Goal: Transaction & Acquisition: Purchase product/service

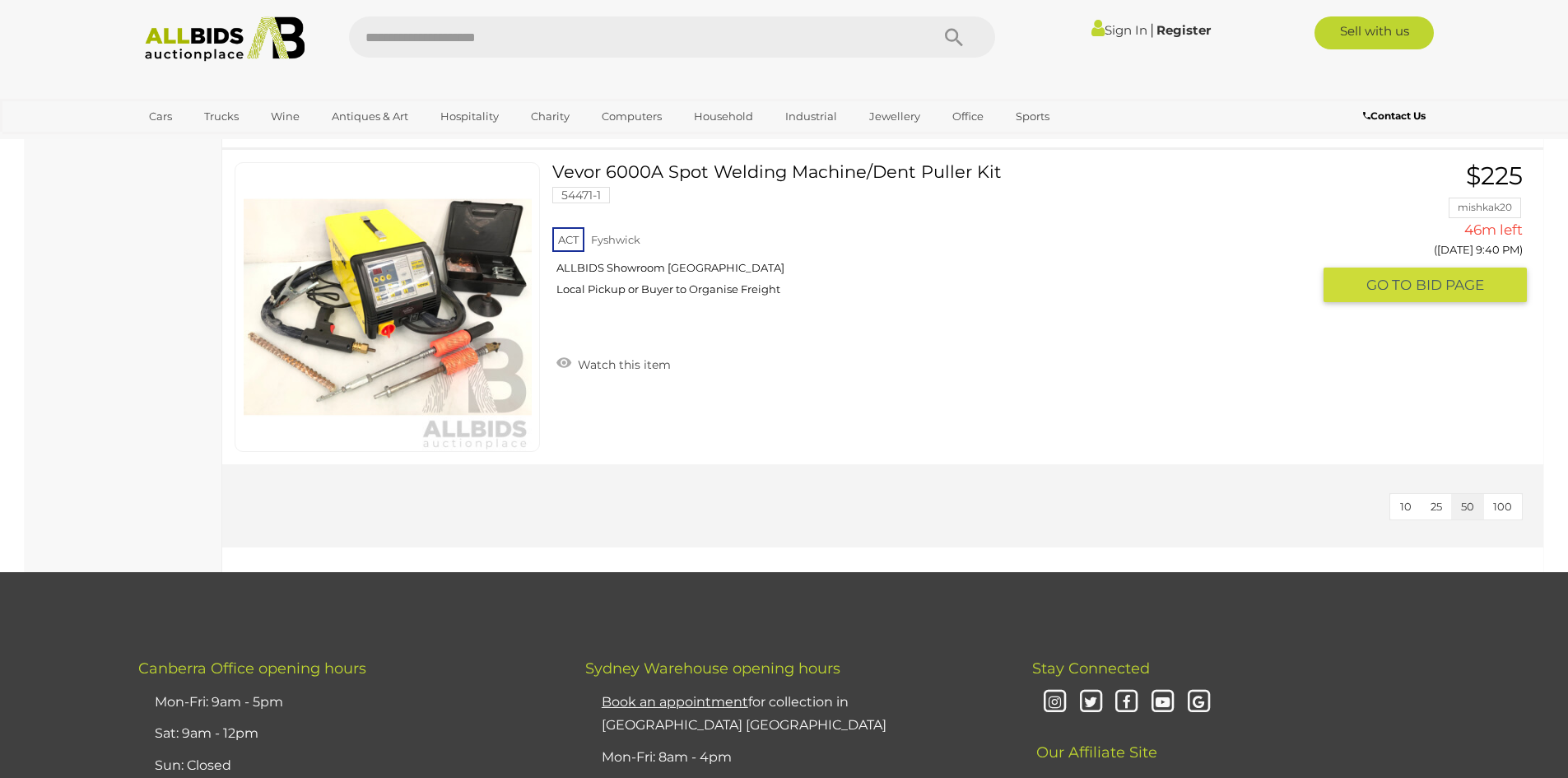
scroll to position [5103, 0]
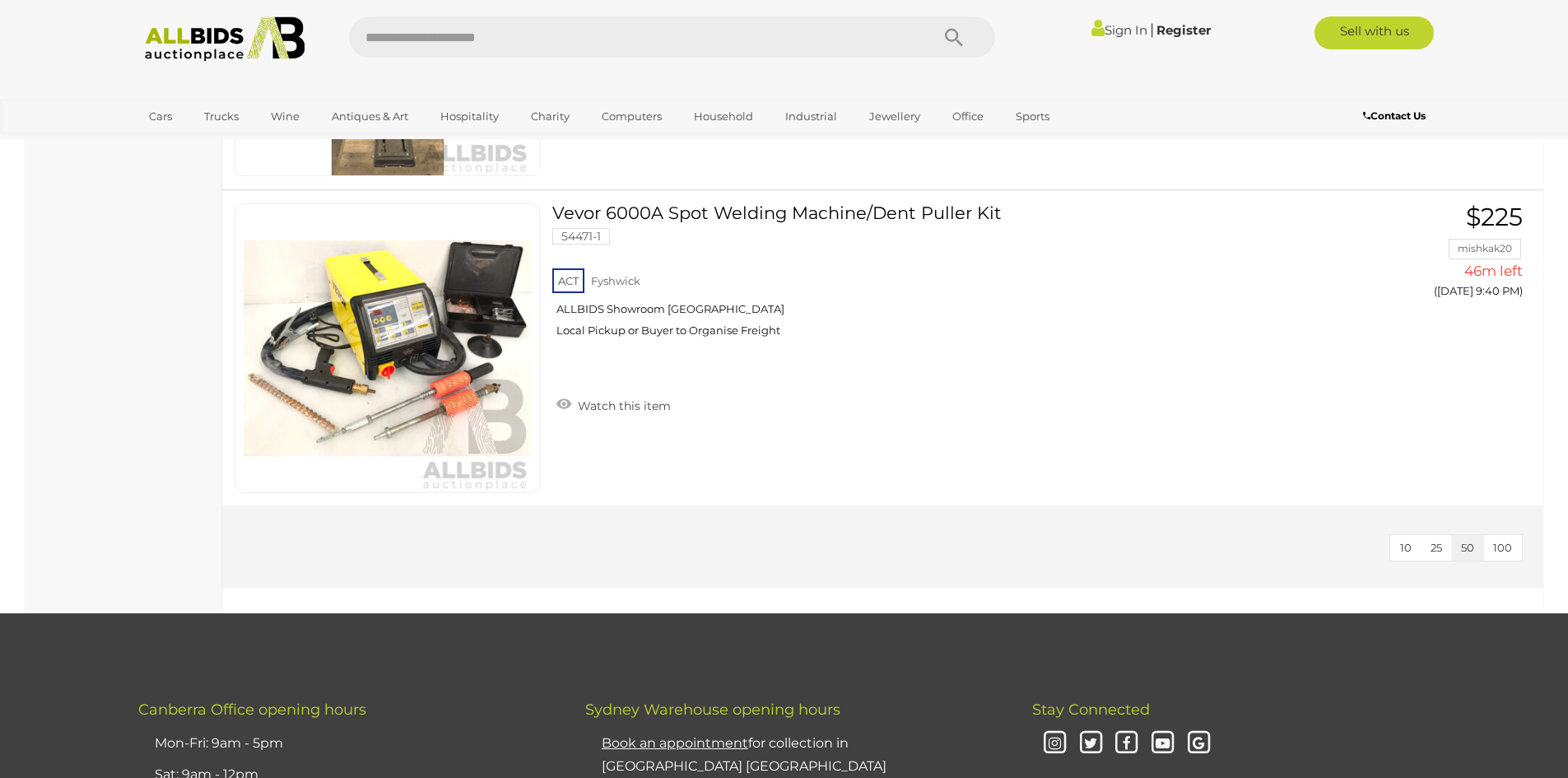
click at [185, 28] on img at bounding box center [226, 38] width 178 height 45
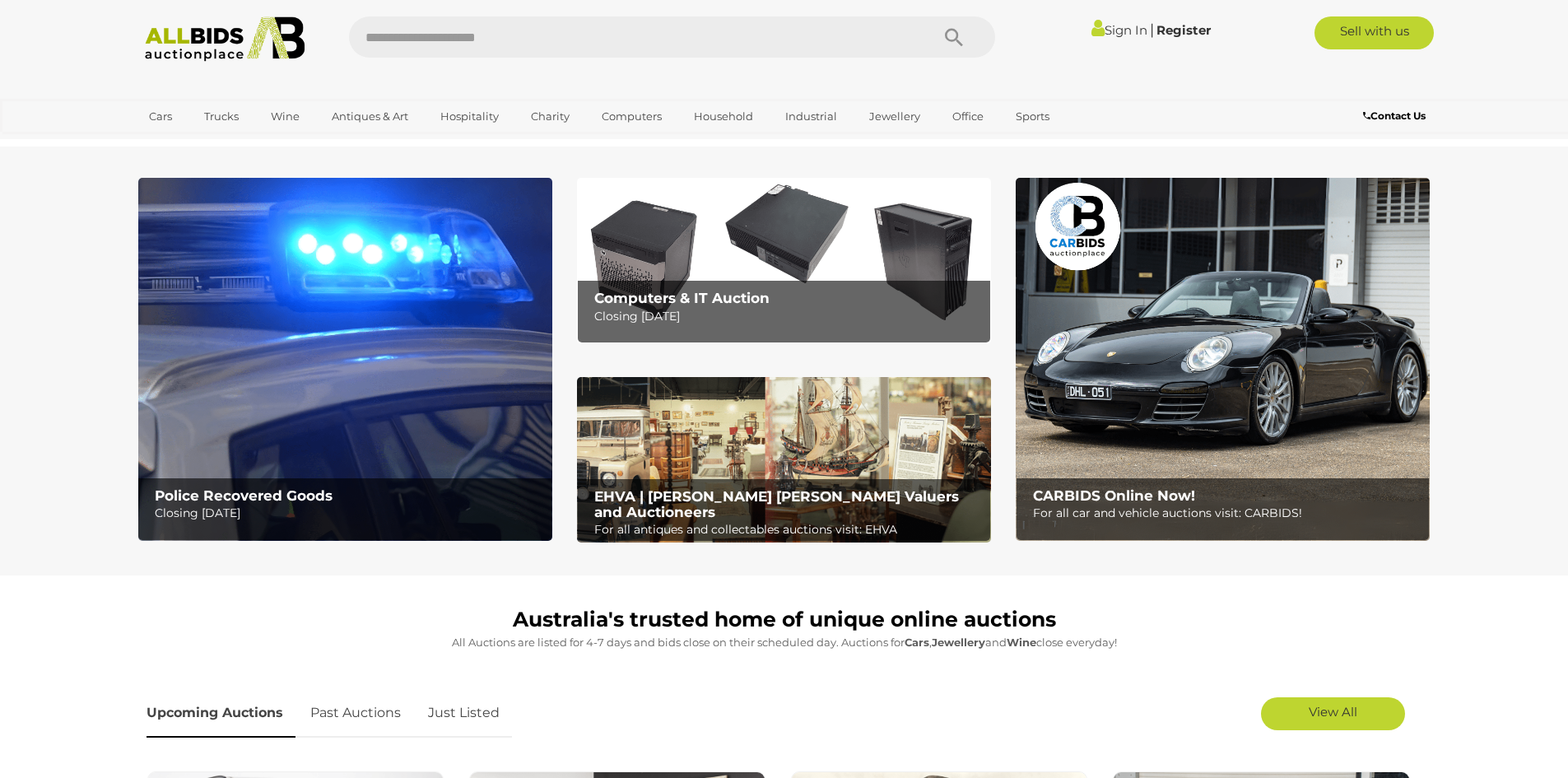
click at [426, 290] on img at bounding box center [345, 359] width 415 height 363
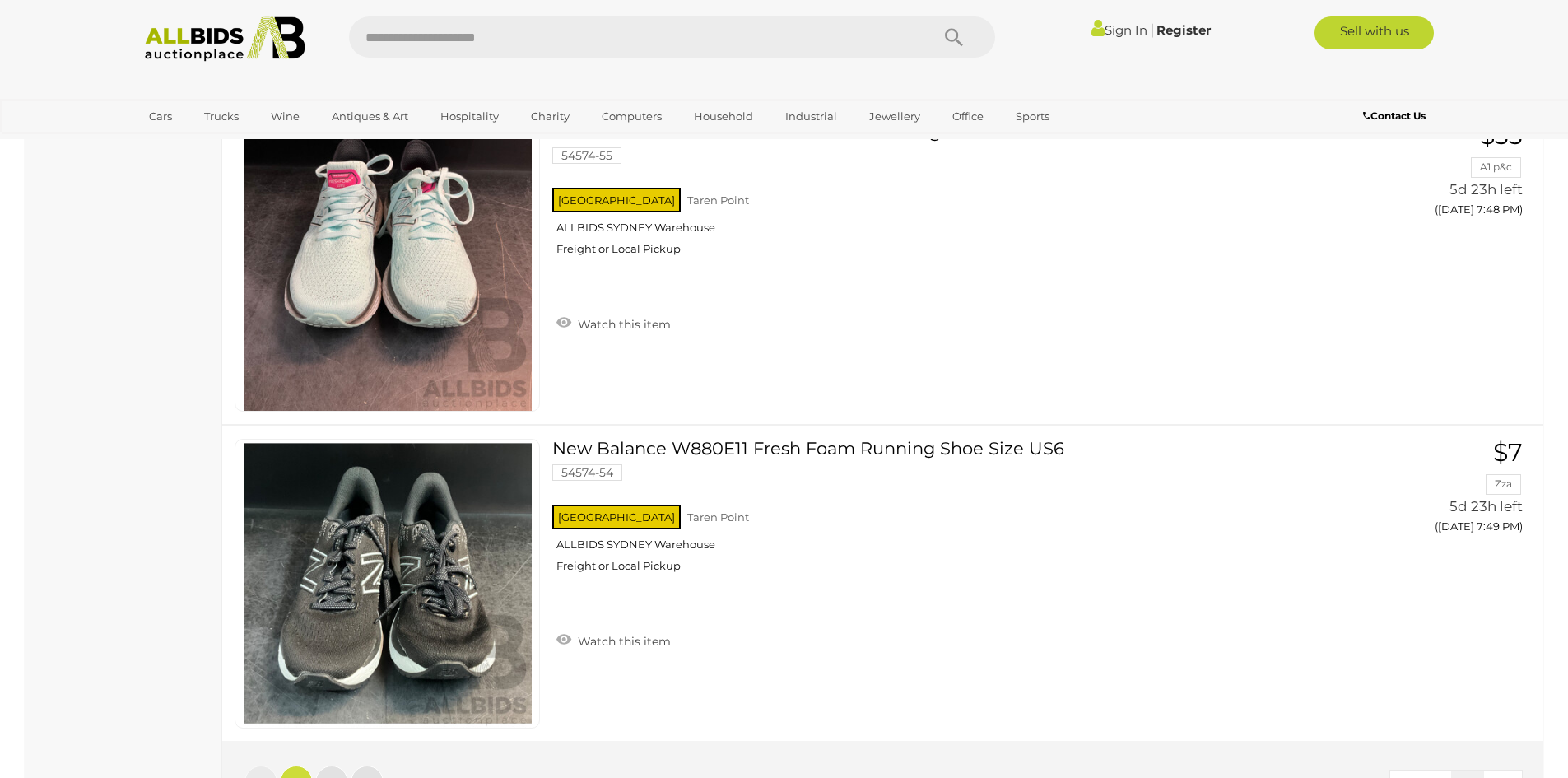
scroll to position [15967, 0]
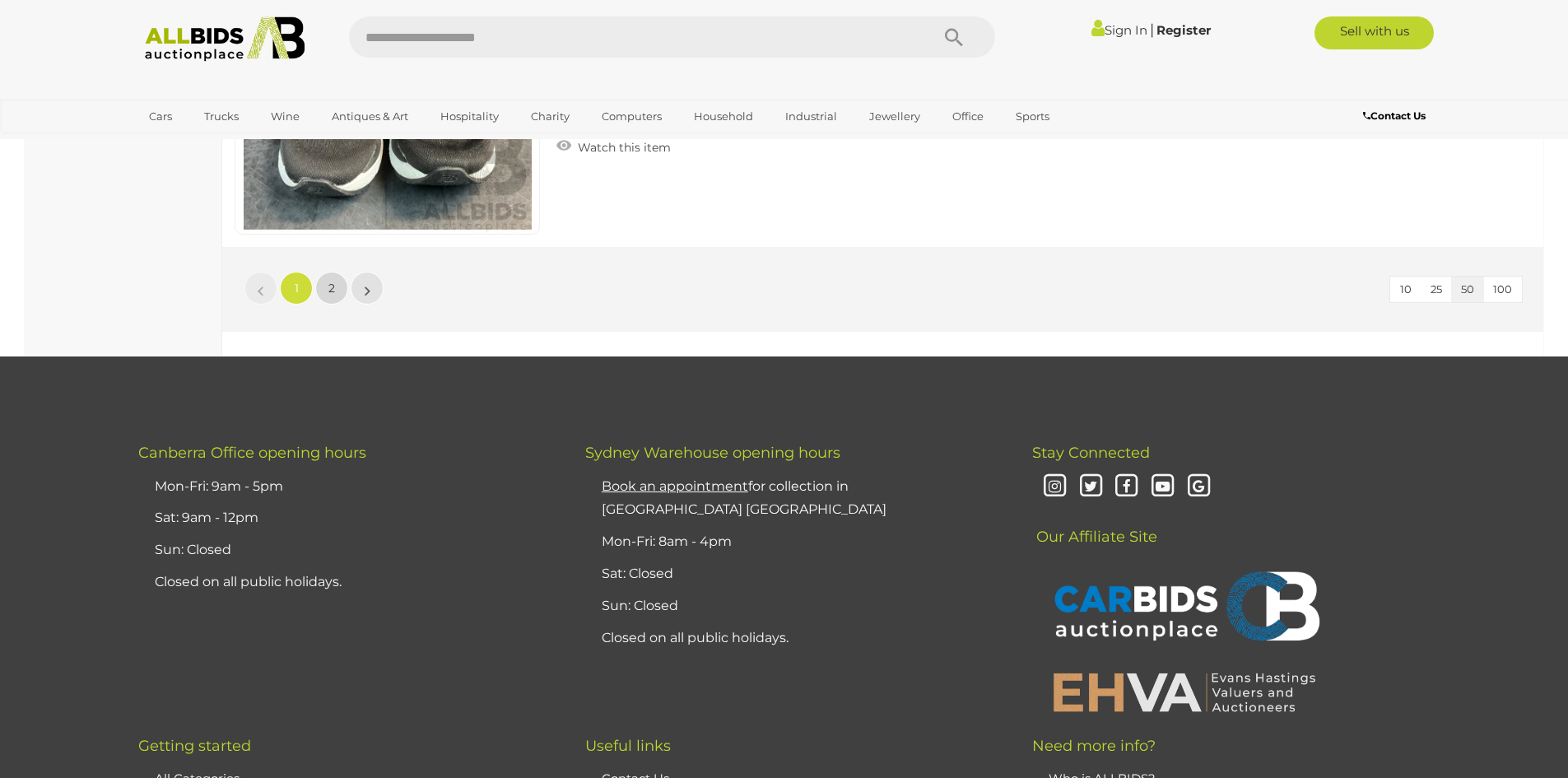
click at [337, 281] on link "2" at bounding box center [332, 288] width 33 height 33
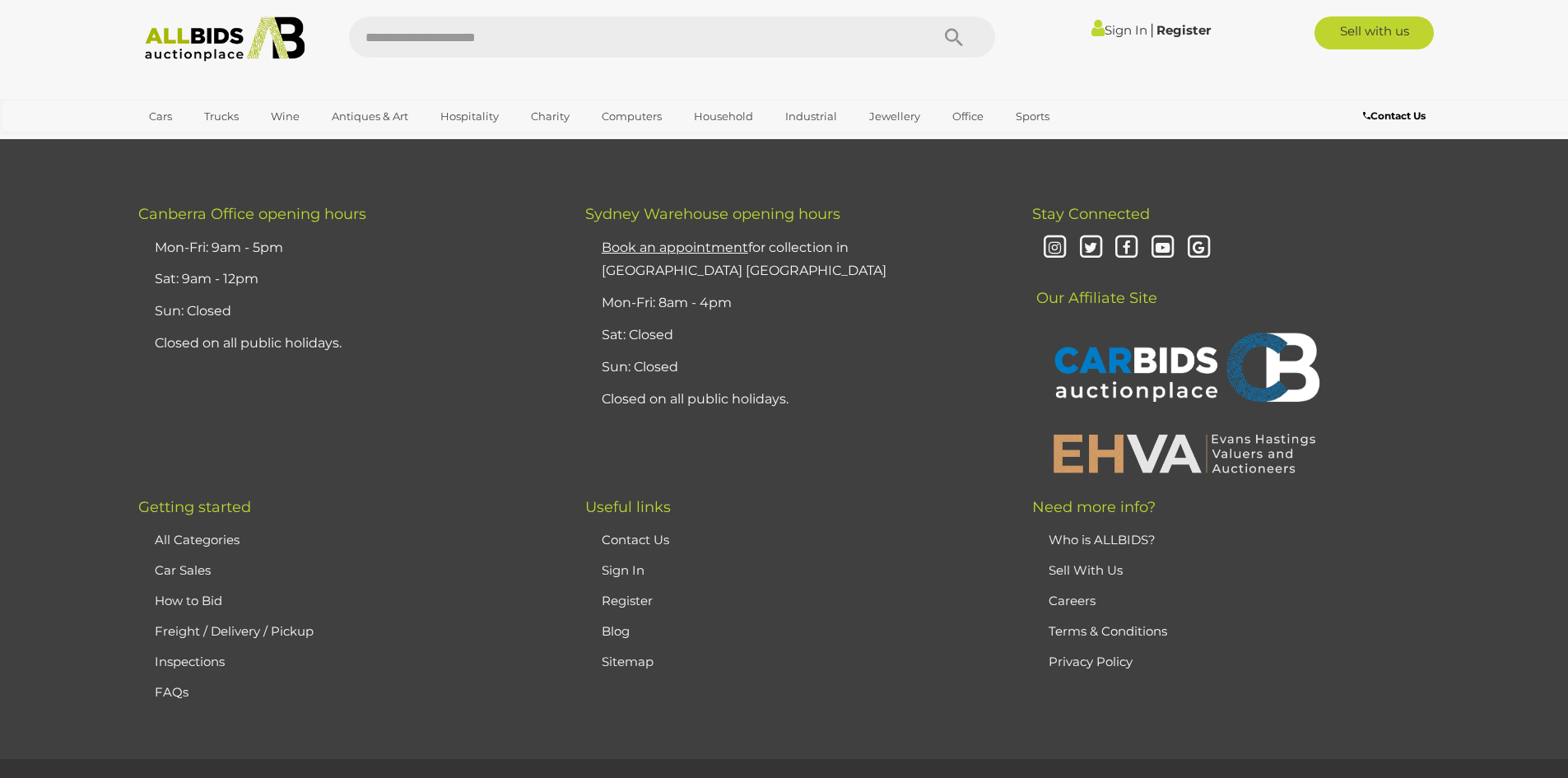
scroll to position [14362, 0]
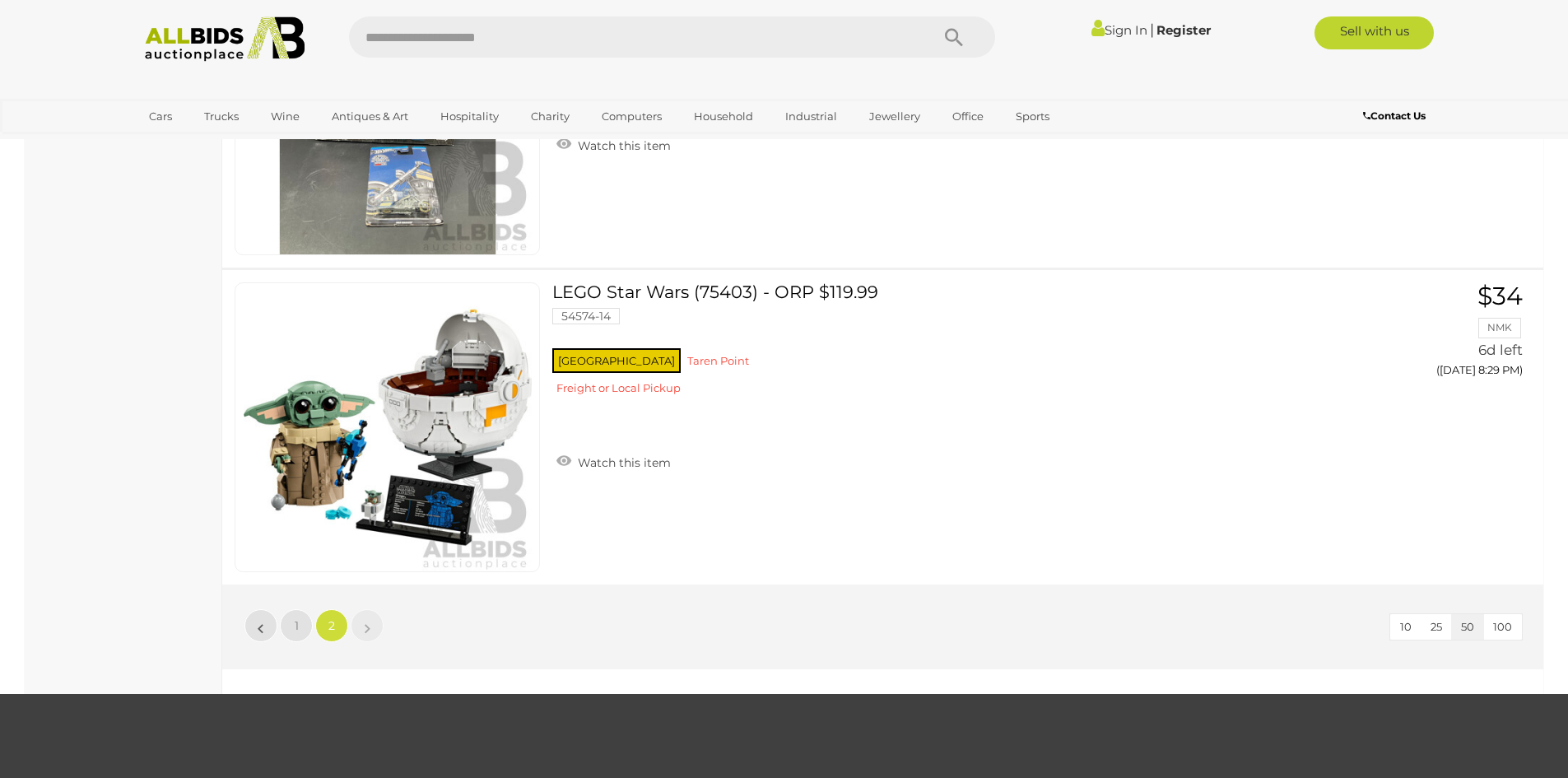
click at [174, 29] on img at bounding box center [226, 38] width 178 height 45
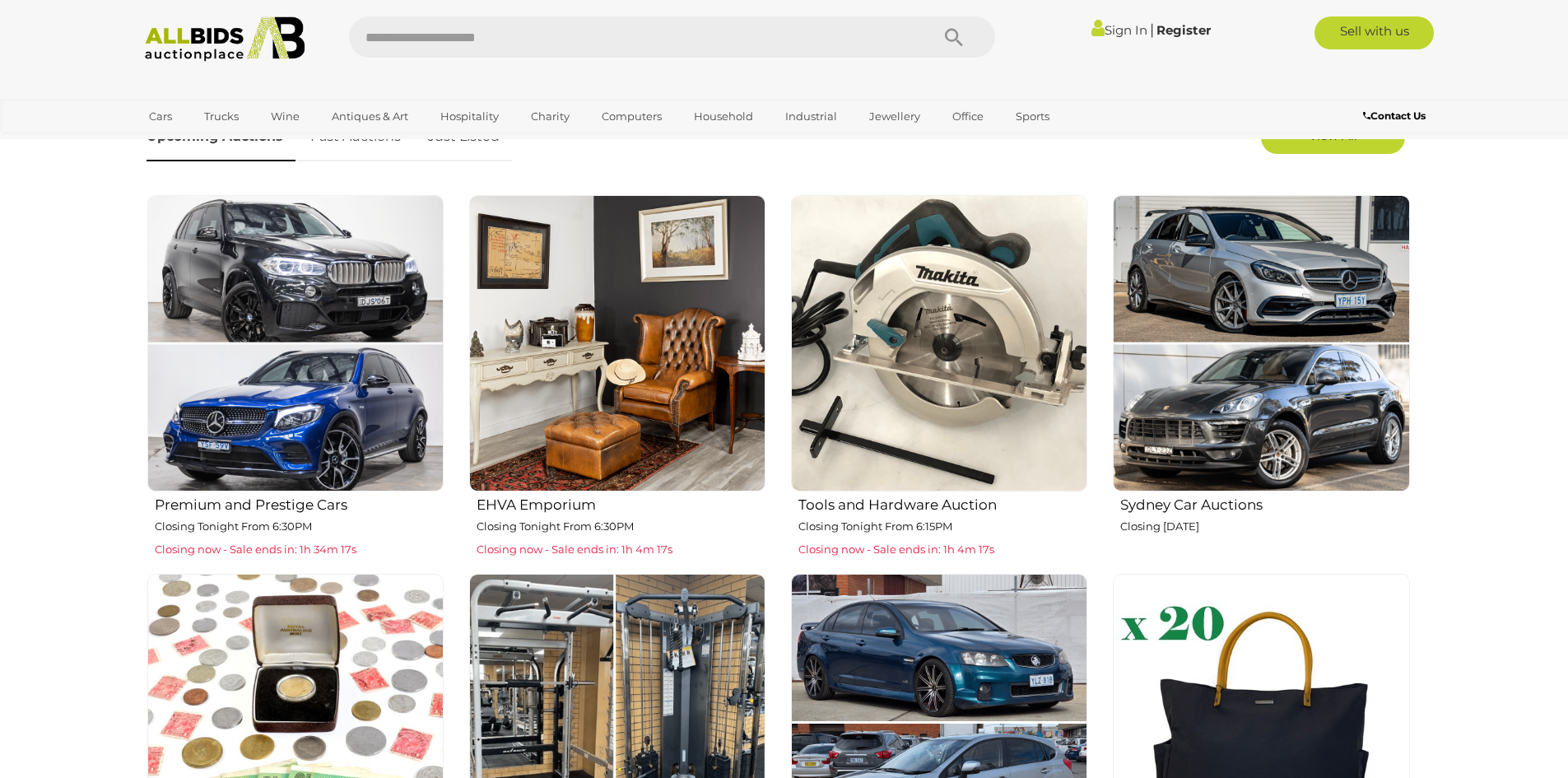
scroll to position [1070, 0]
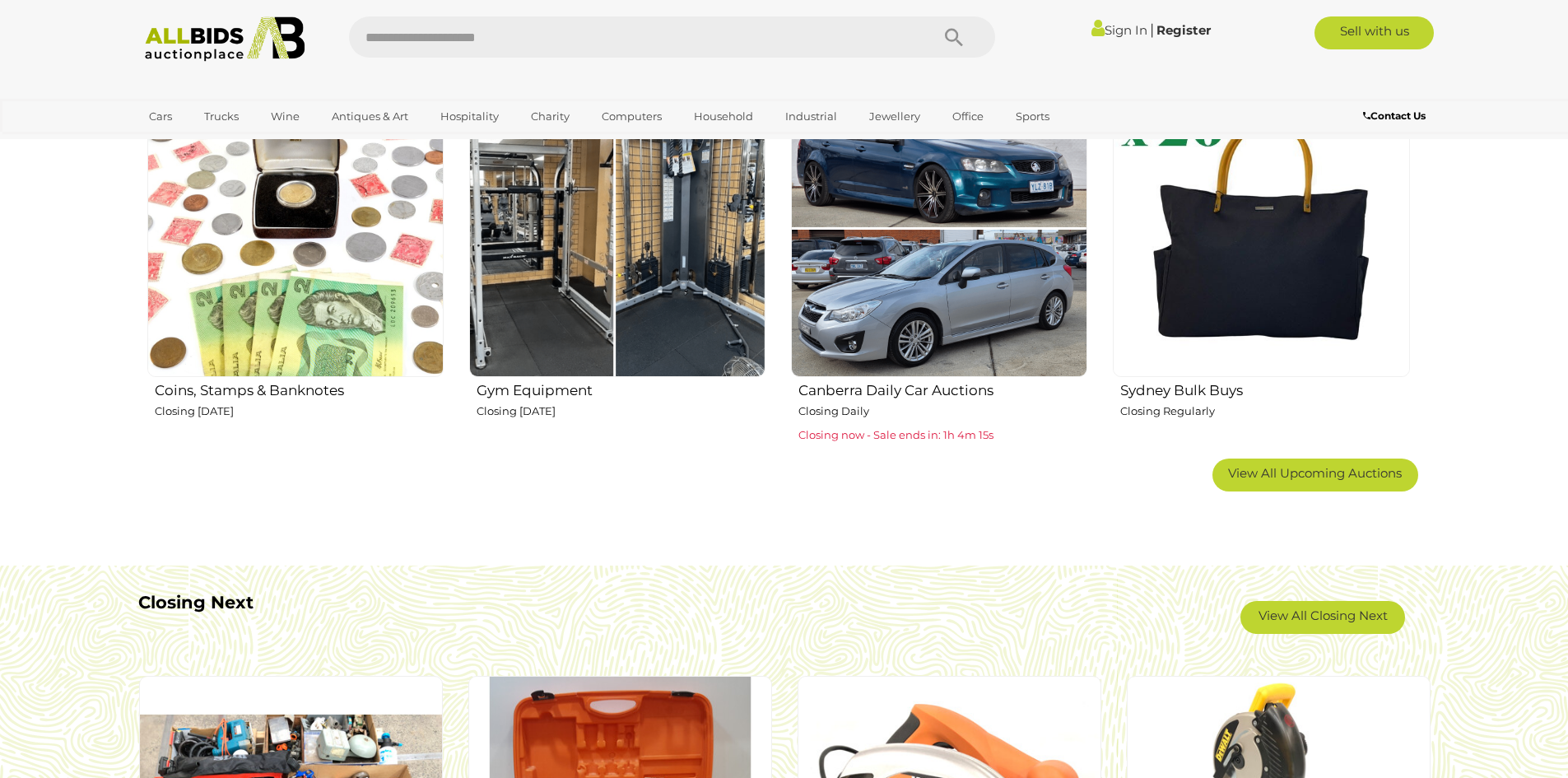
click at [575, 187] on img at bounding box center [617, 227] width 297 height 296
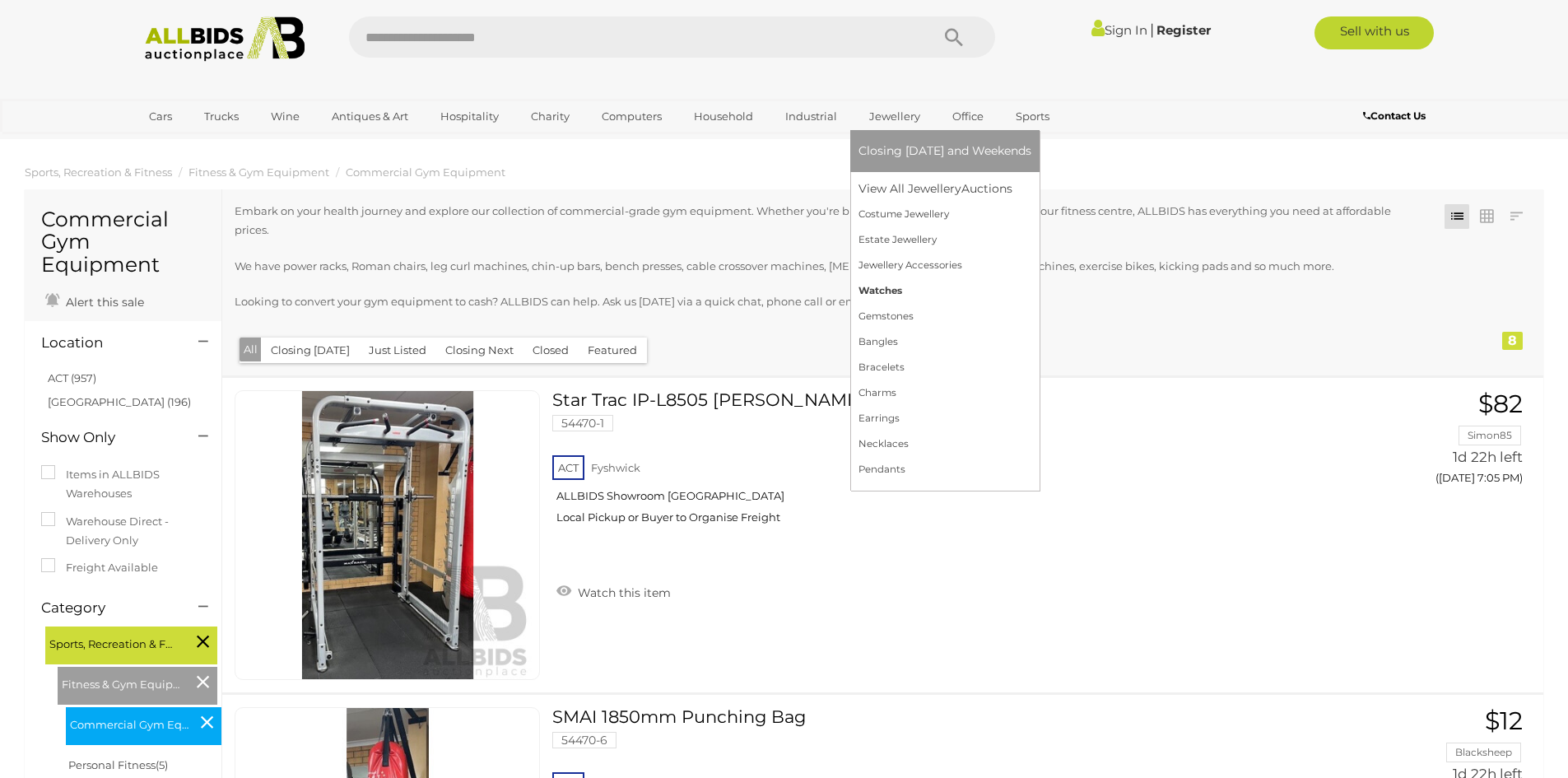
click at [882, 286] on link "Watches" at bounding box center [945, 291] width 173 height 26
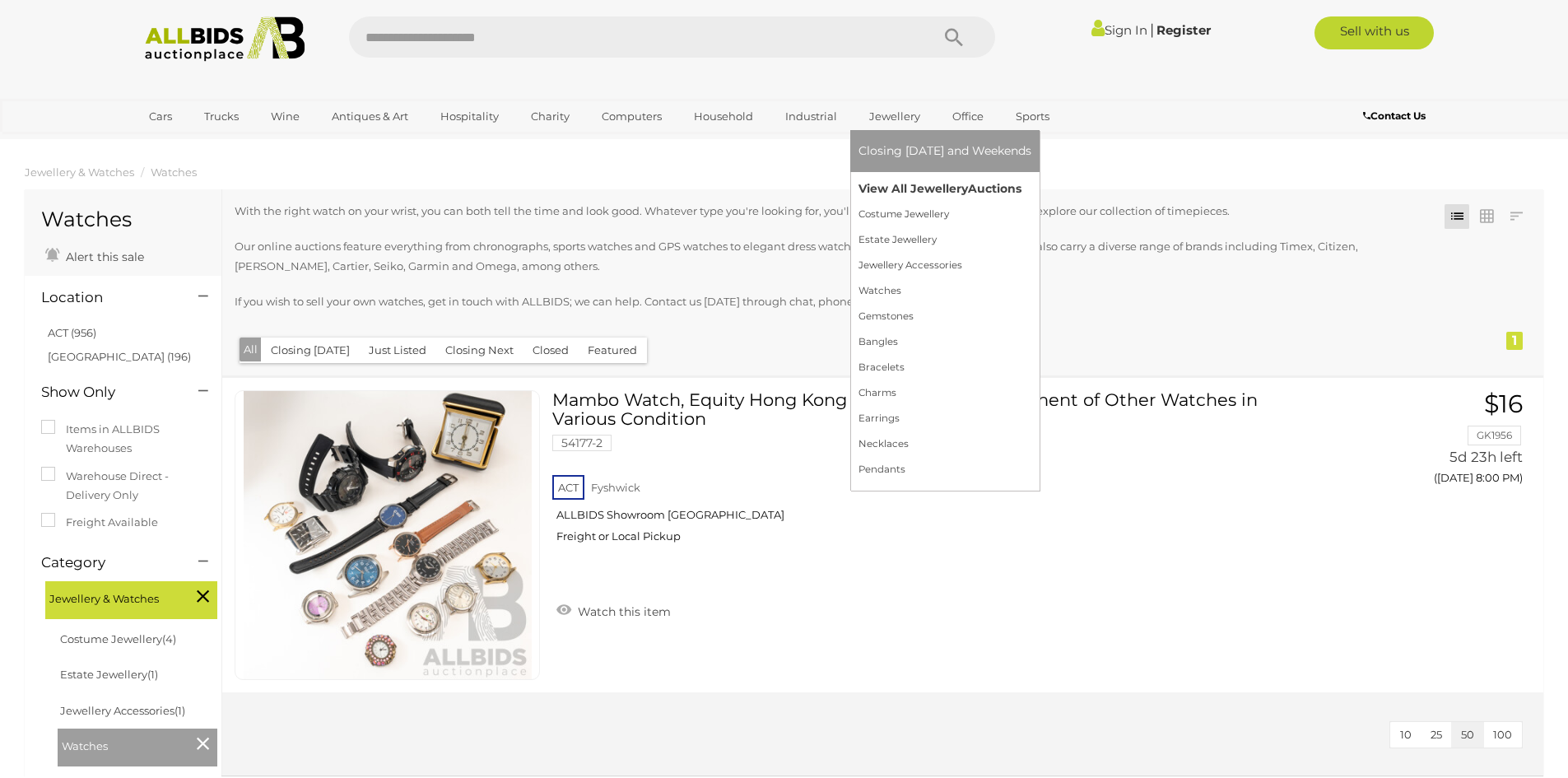
click at [874, 188] on link "View All Jewellery Auctions" at bounding box center [945, 189] width 173 height 26
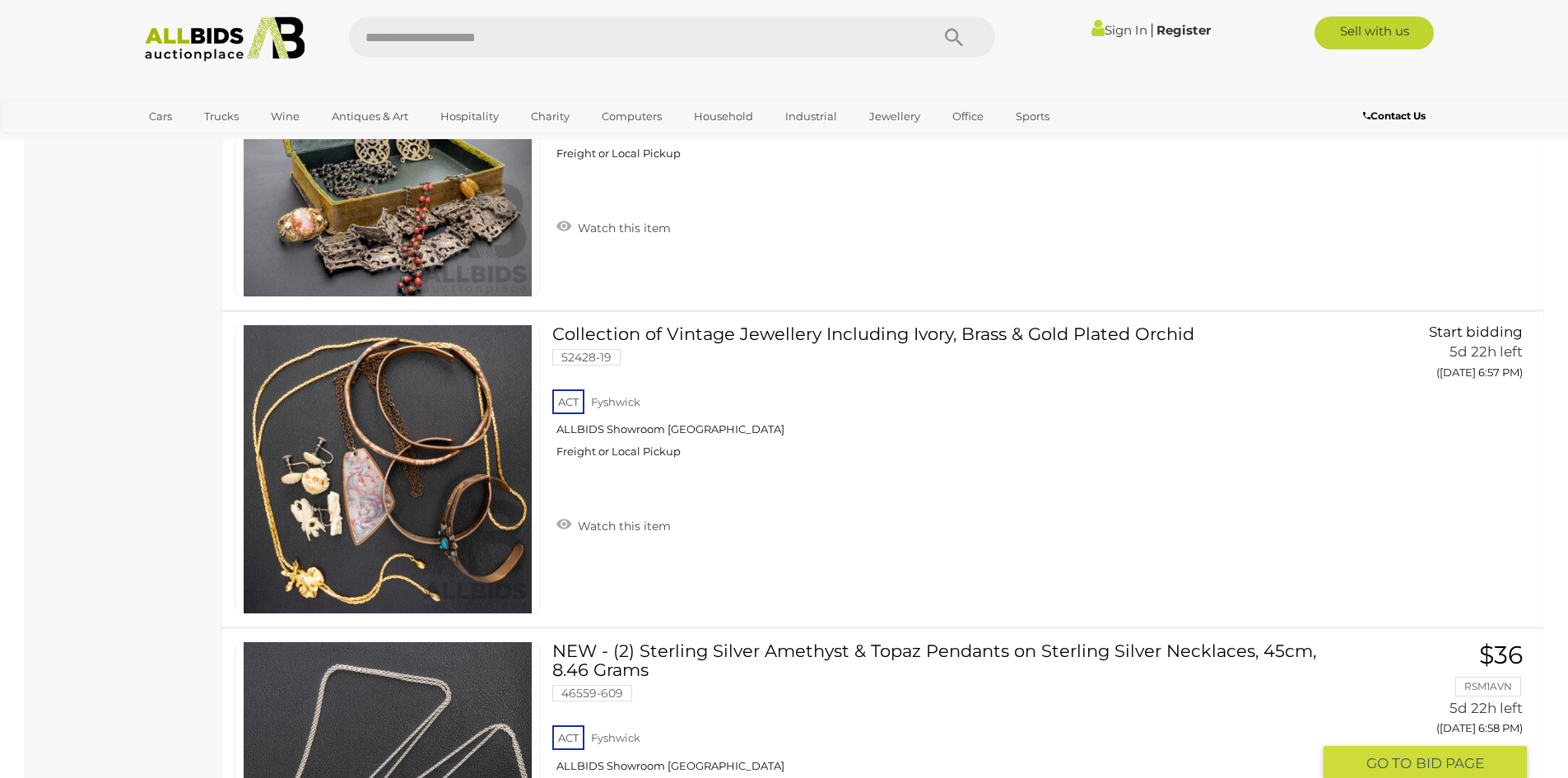
scroll to position [6420, 0]
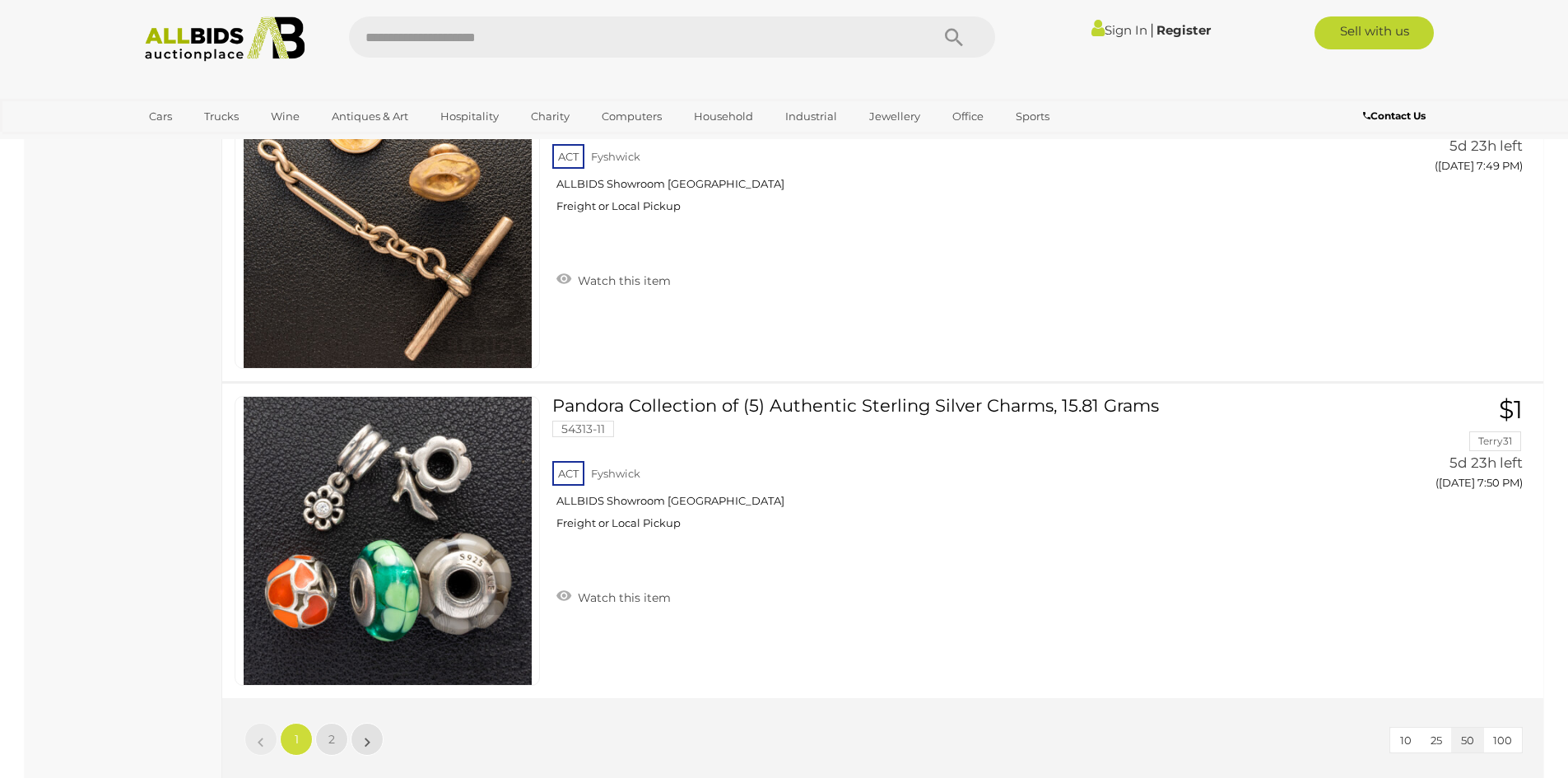
scroll to position [15884, 0]
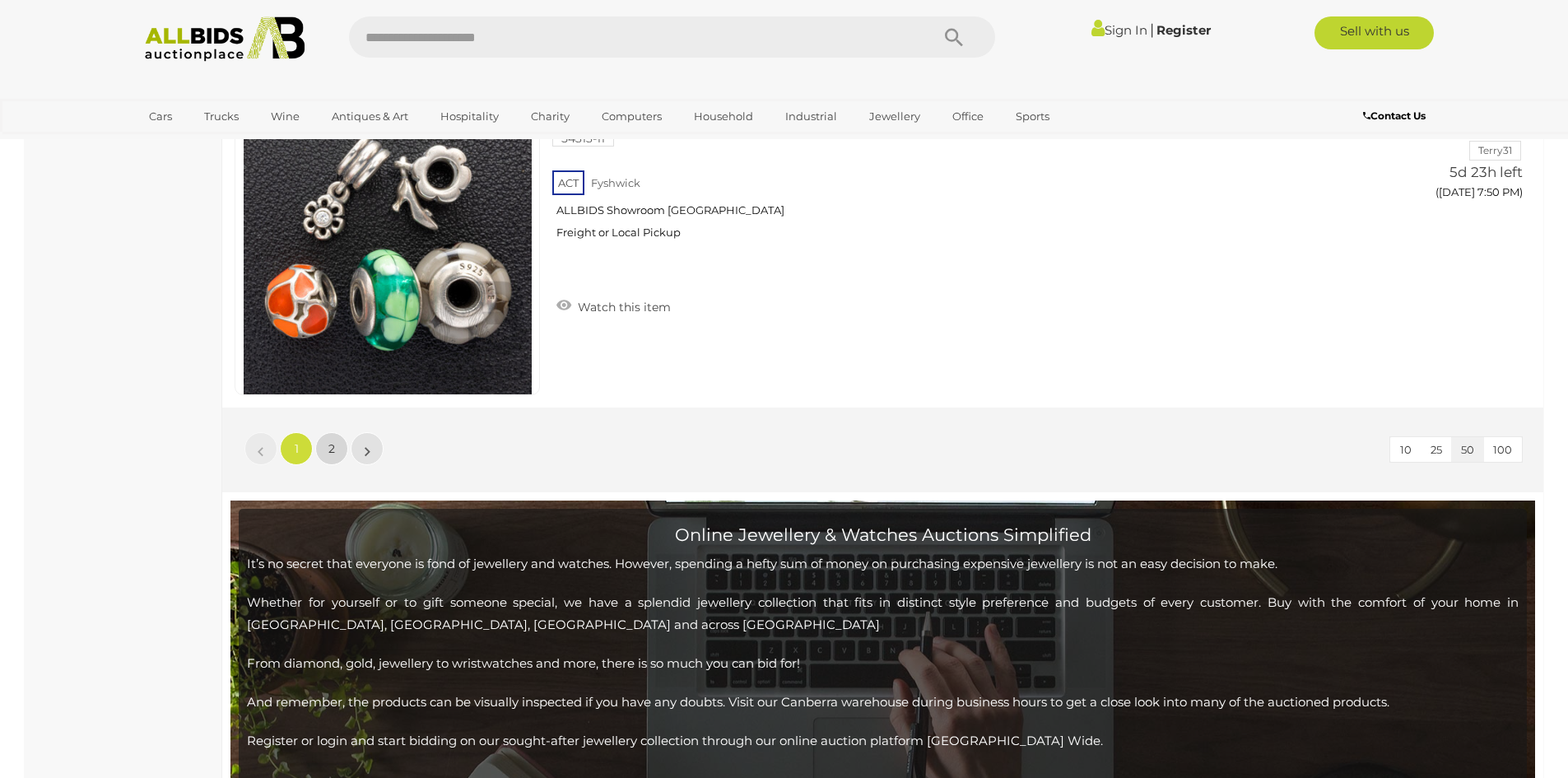
click at [336, 446] on link "2" at bounding box center [332, 448] width 33 height 33
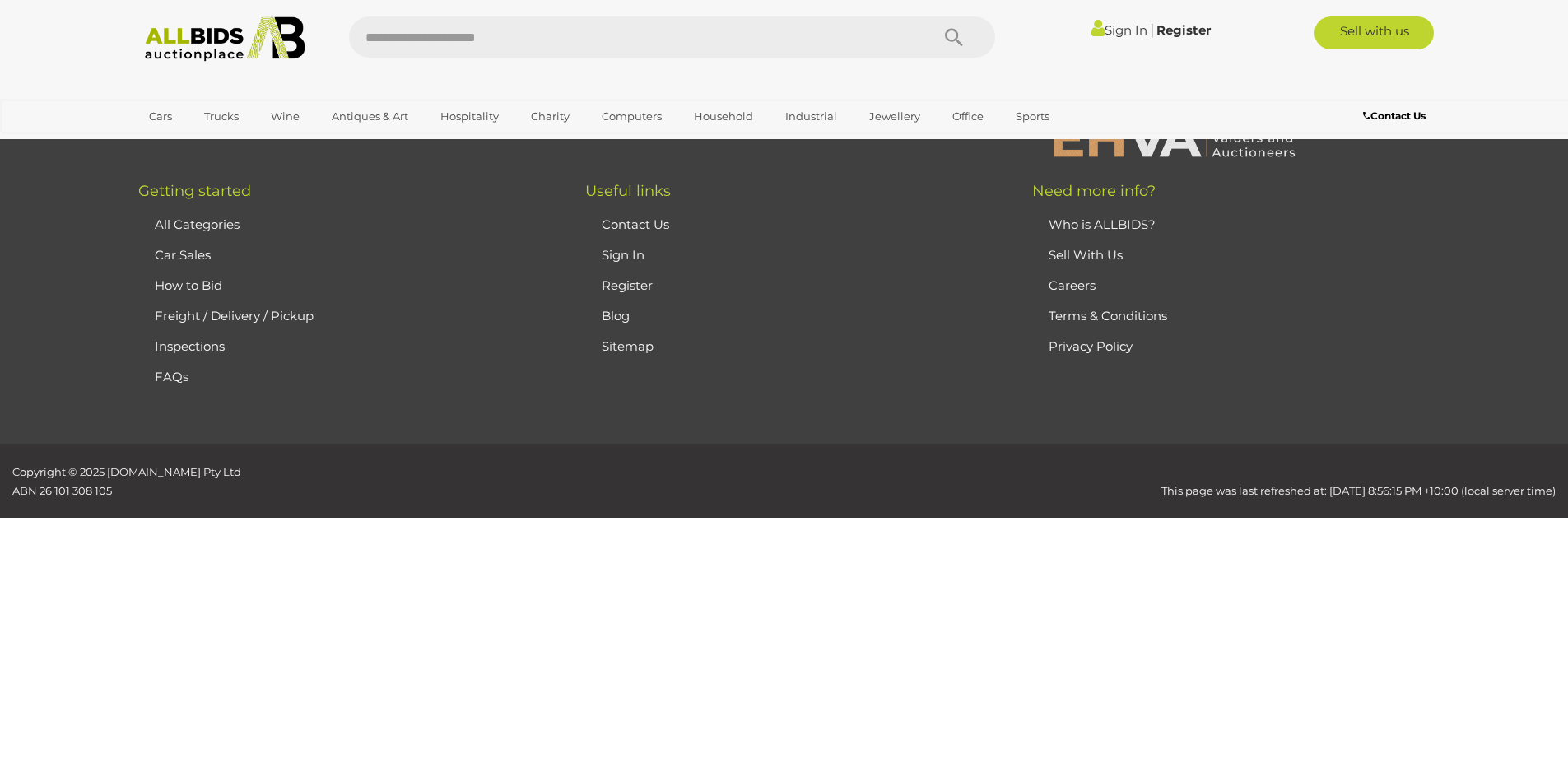
scroll to position [284, 0]
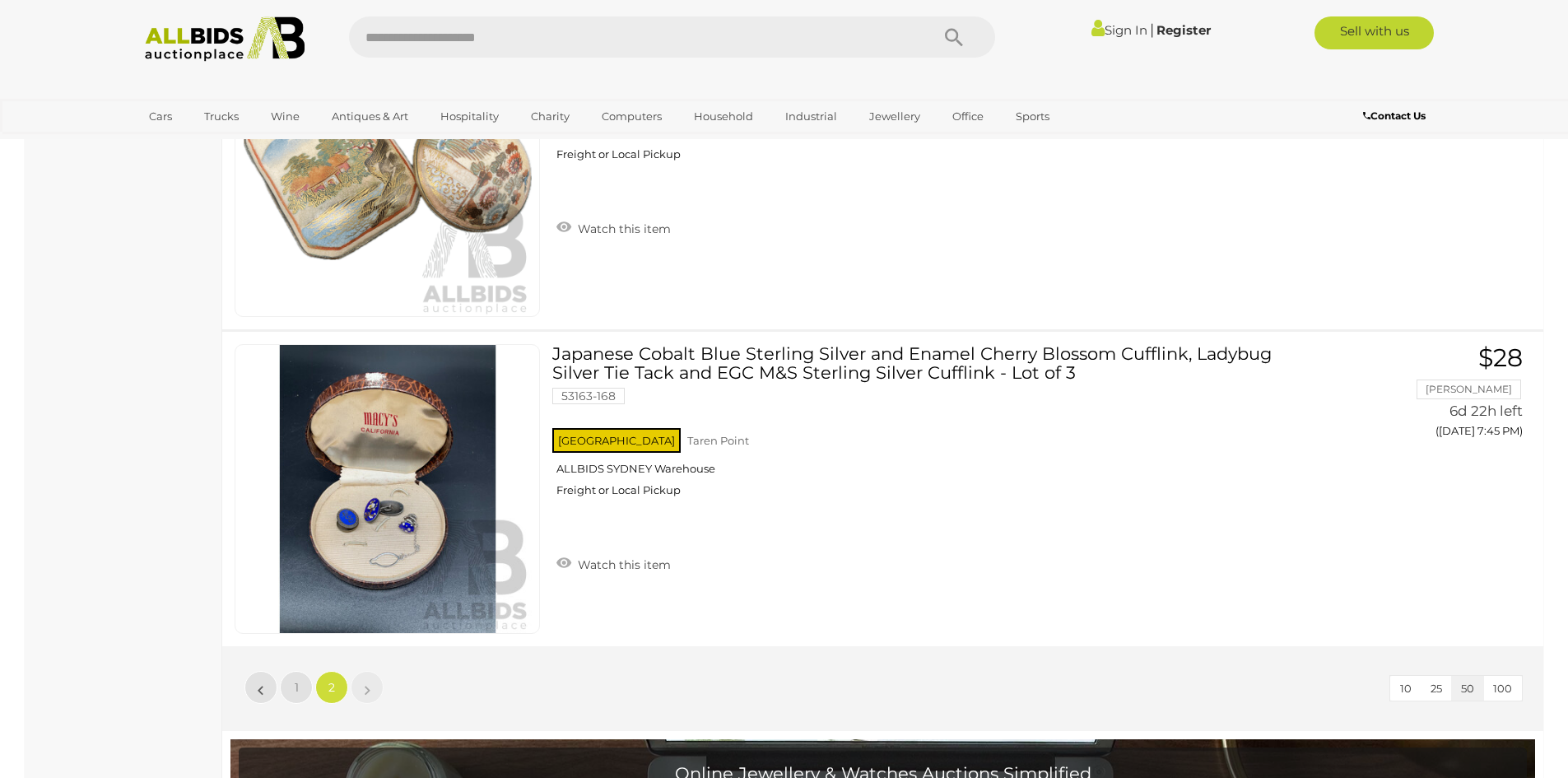
scroll to position [2342, 0]
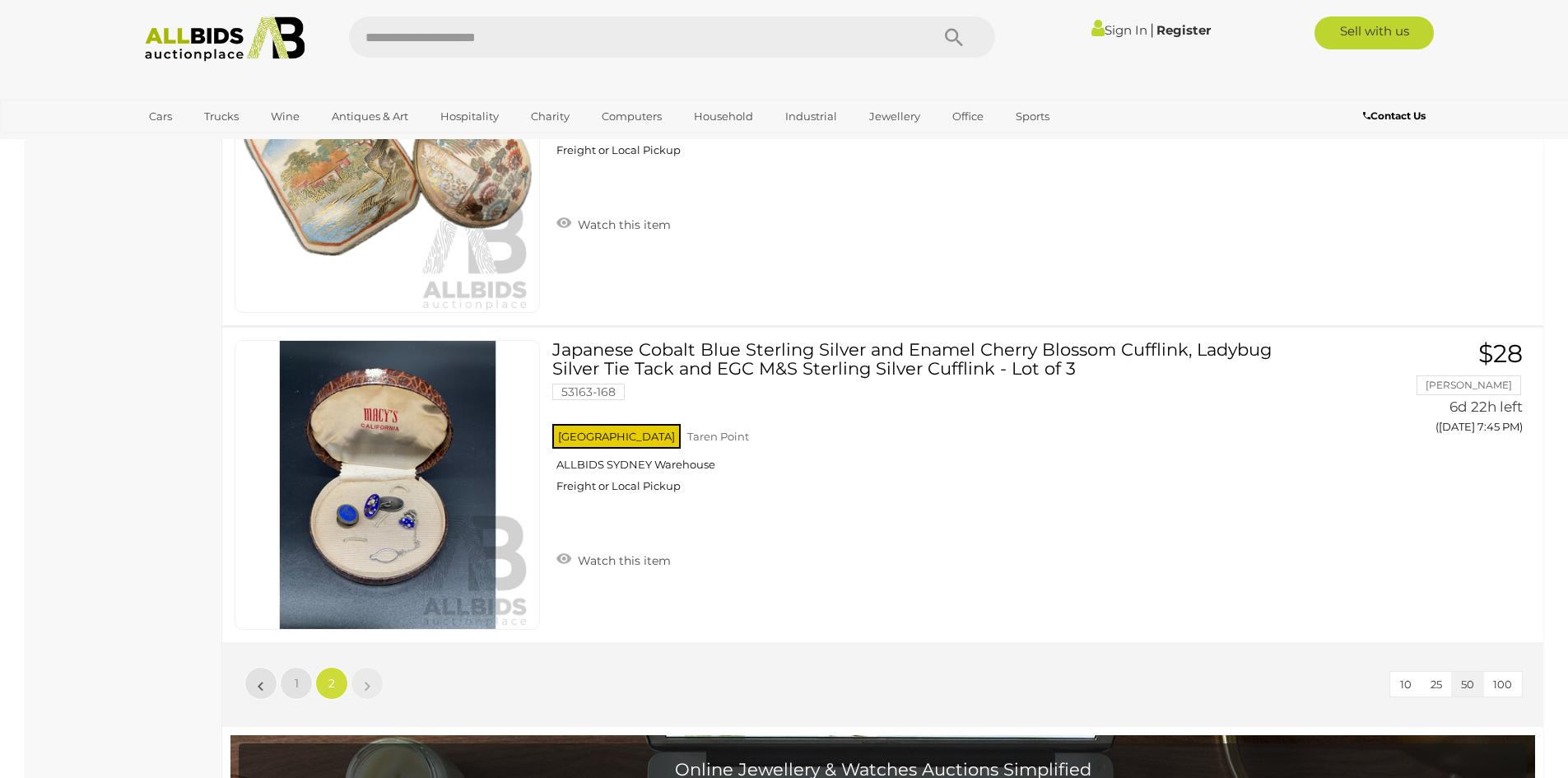
click at [204, 49] on img at bounding box center [226, 38] width 178 height 45
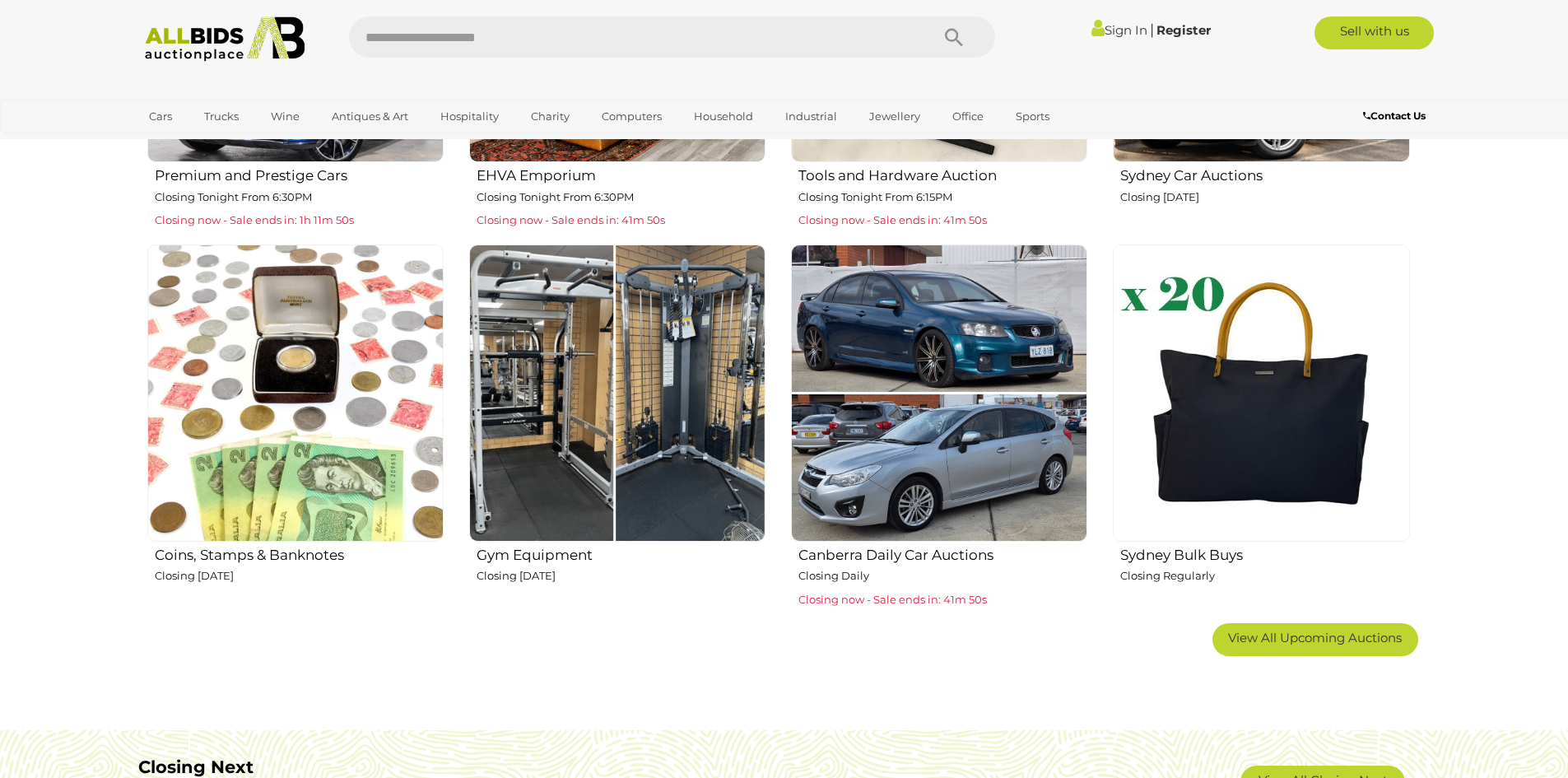
scroll to position [1235, 0]
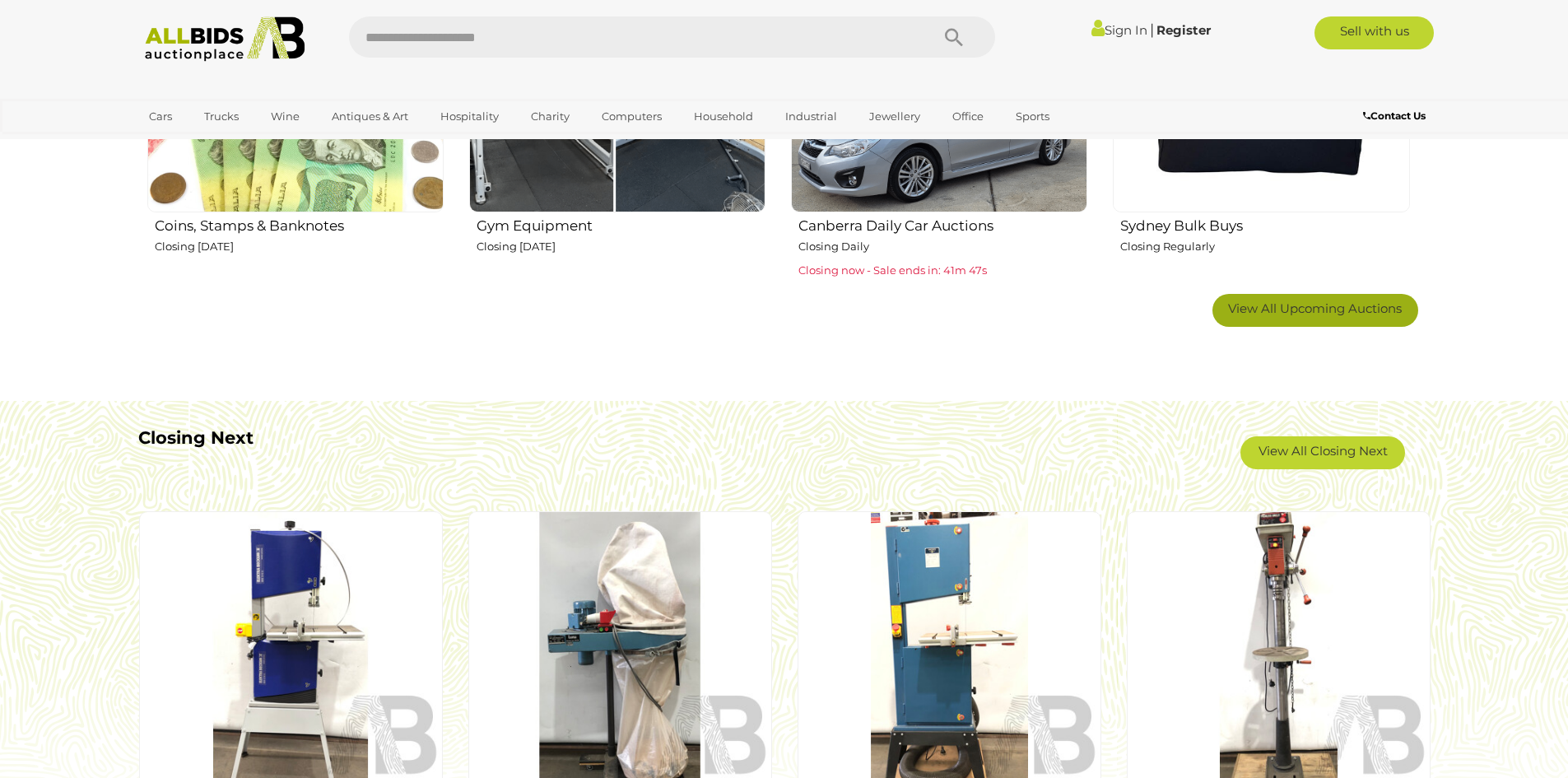
click at [1280, 300] on span "View All Upcoming Auctions" at bounding box center [1315, 308] width 174 height 15
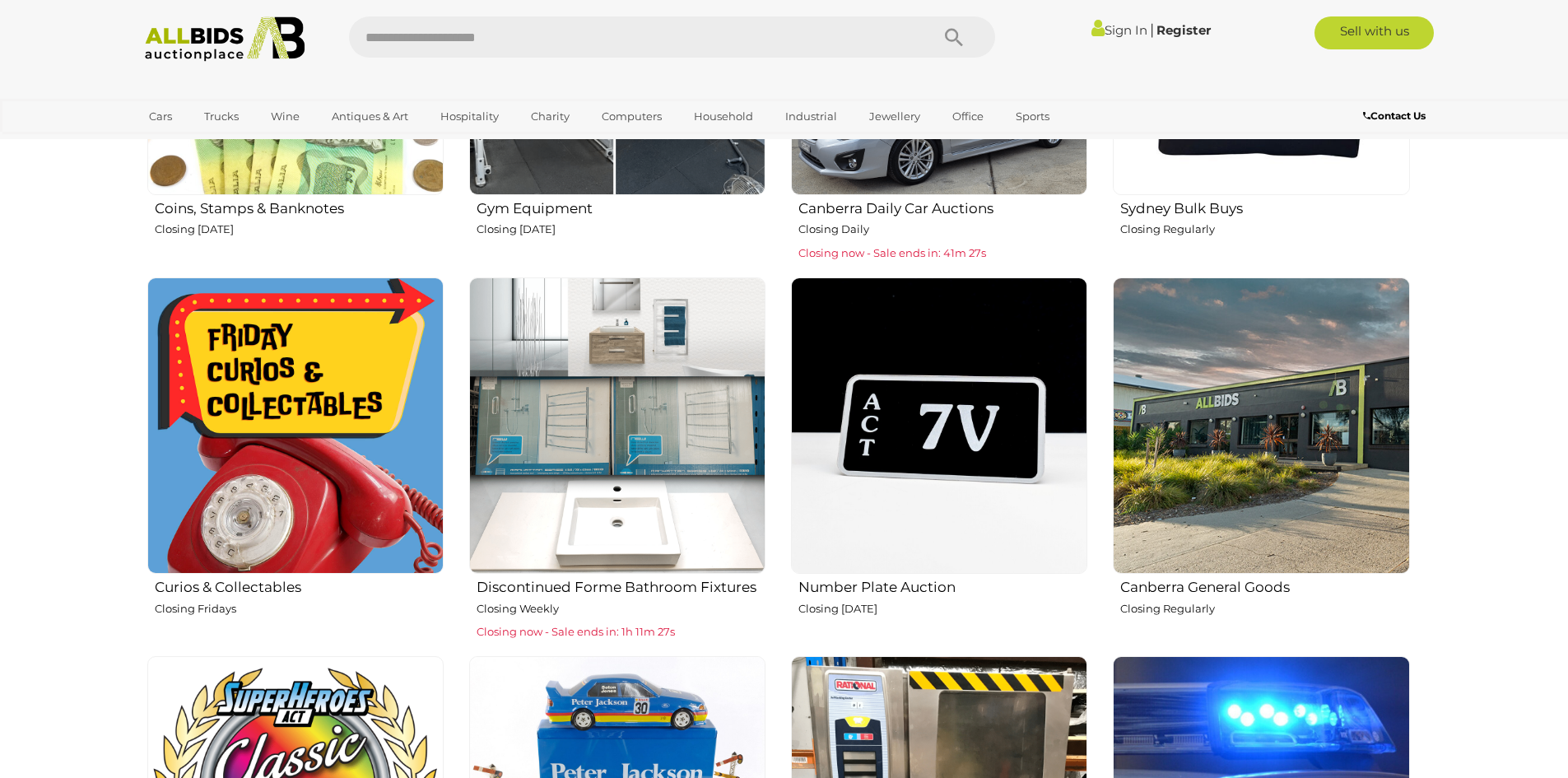
scroll to position [1317, 0]
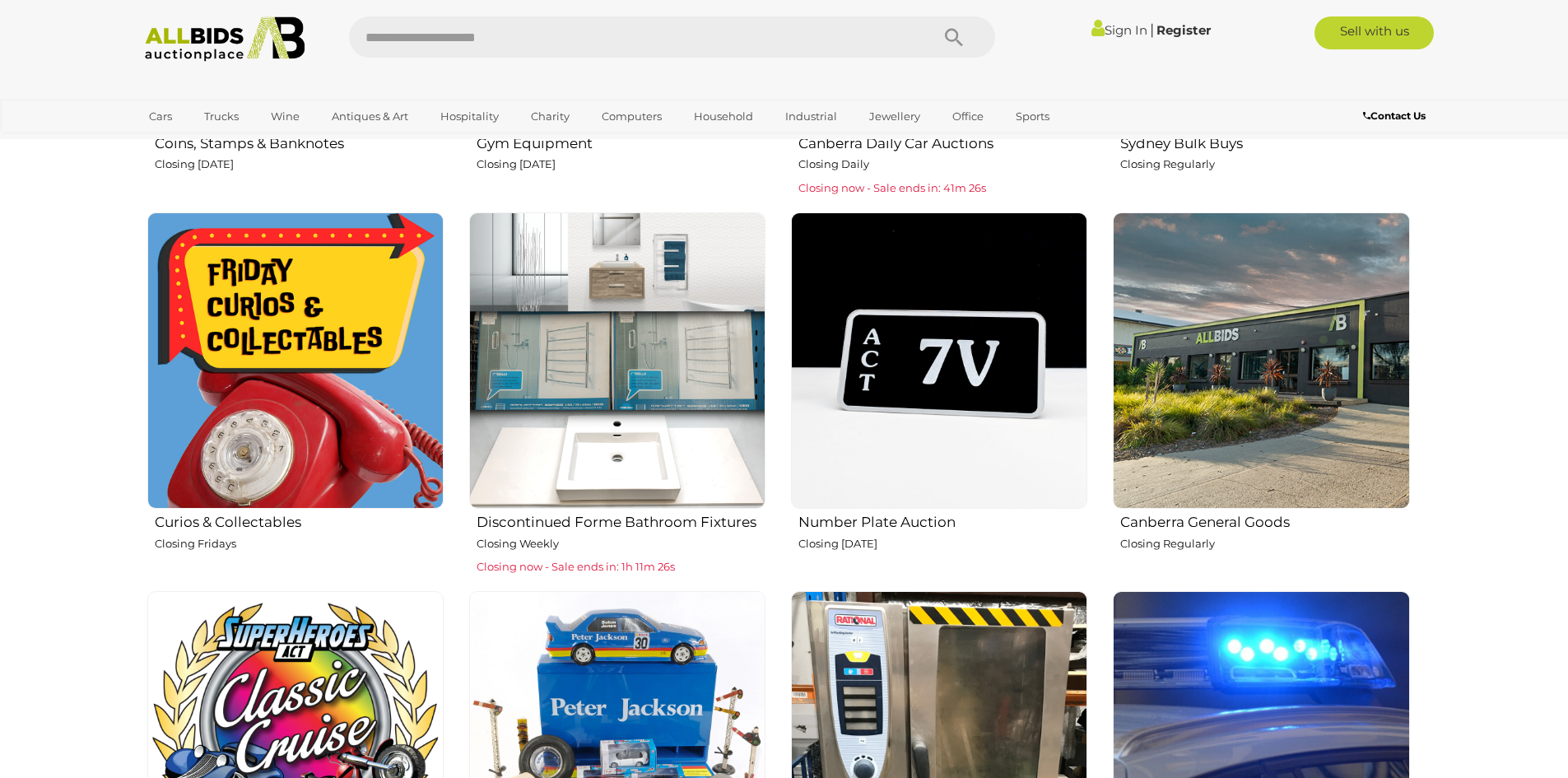
click at [613, 437] on img at bounding box center [617, 360] width 297 height 296
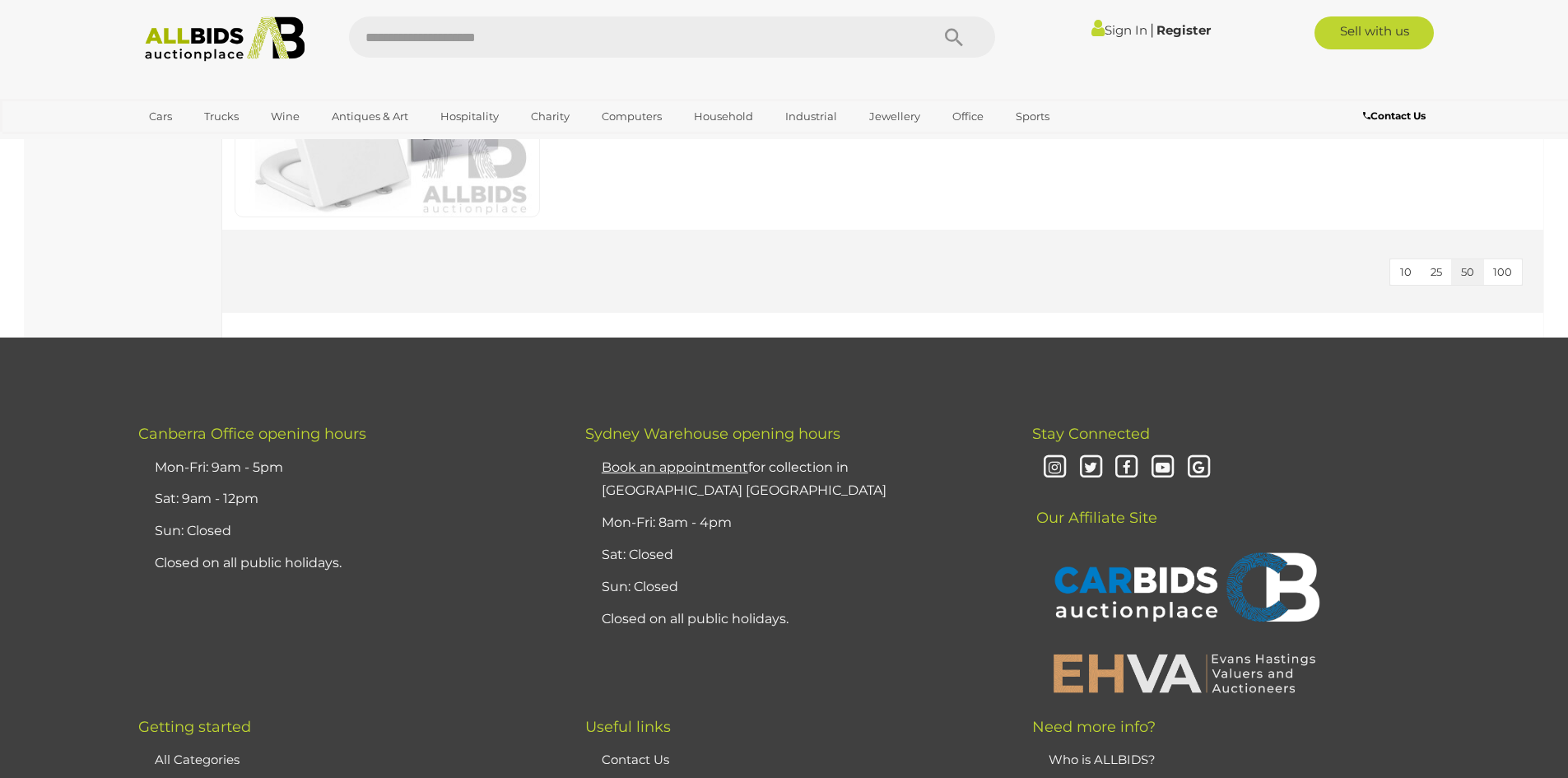
scroll to position [6069, 0]
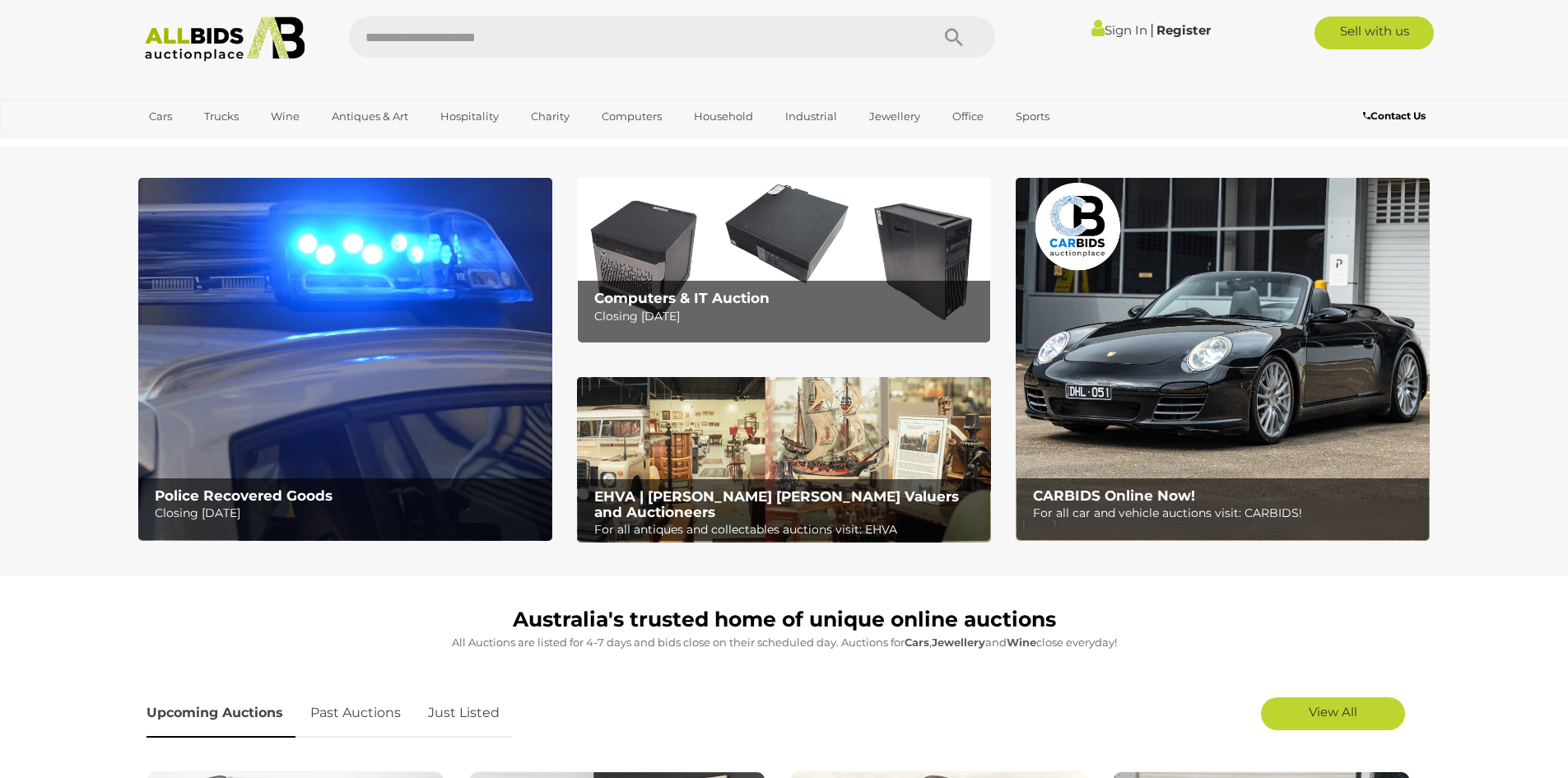
click at [705, 411] on img at bounding box center [784, 460] width 415 height 166
